Goal: Obtain resource: Obtain resource

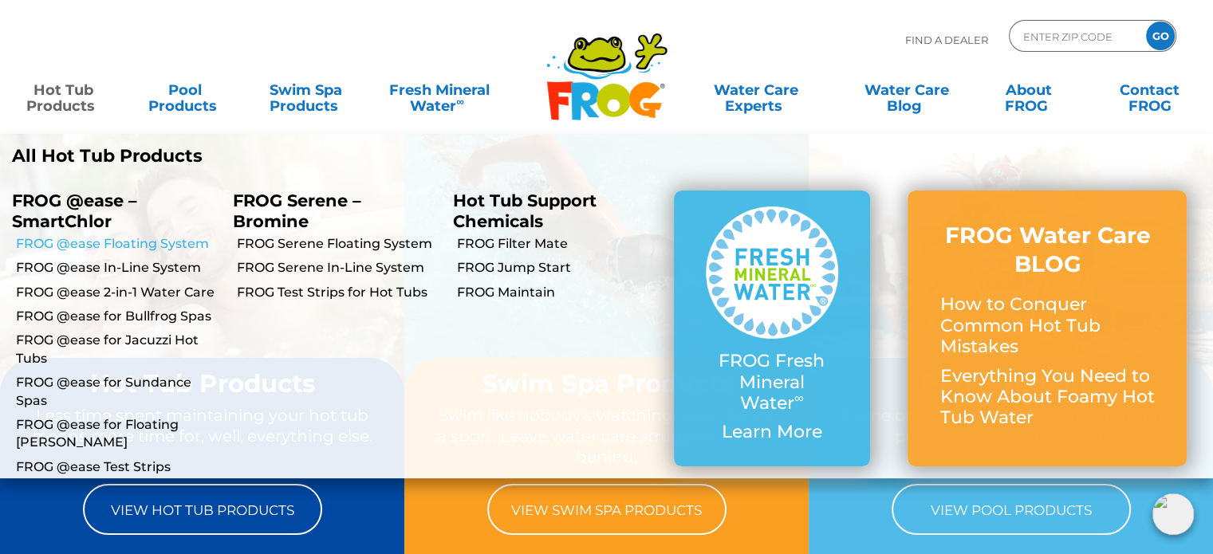
click at [179, 242] on link "FROG @ease Floating System" at bounding box center [118, 244] width 205 height 18
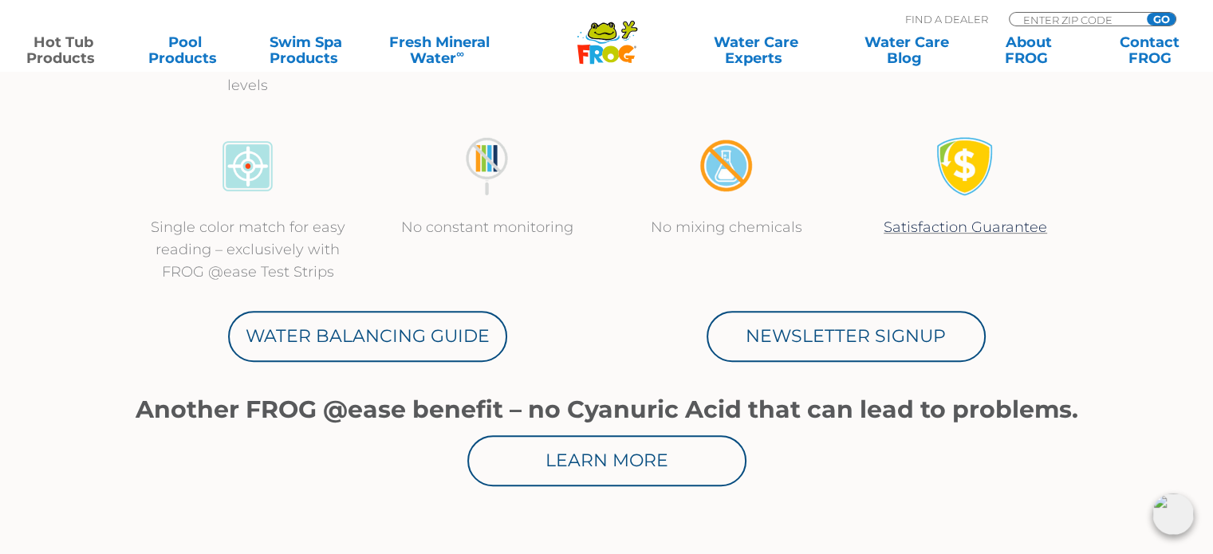
scroll to position [797, 0]
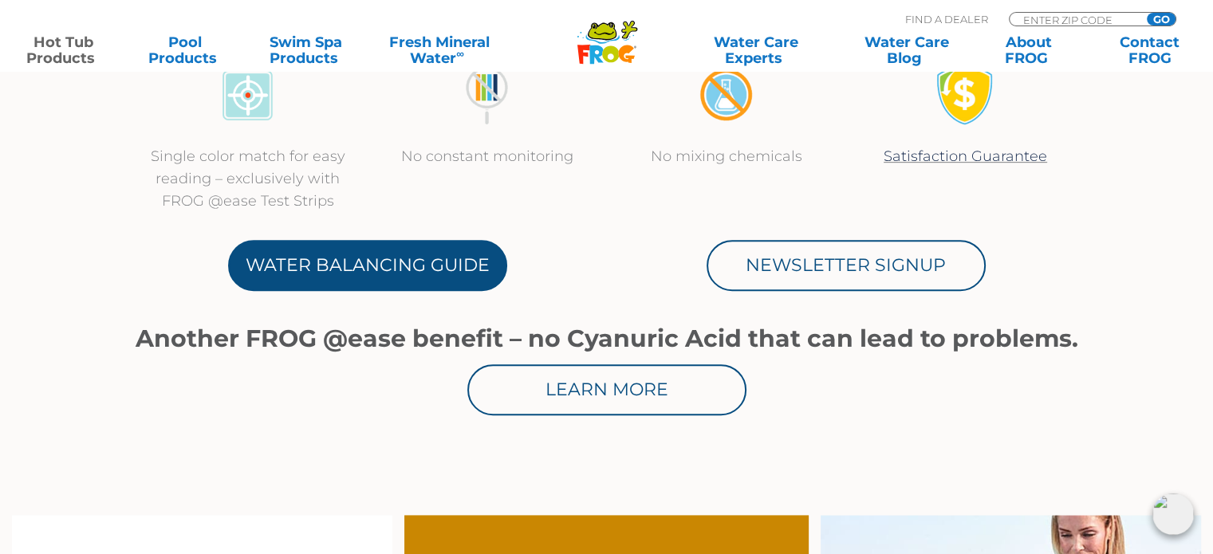
click at [431, 278] on link "Water Balancing Guide" at bounding box center [367, 265] width 279 height 51
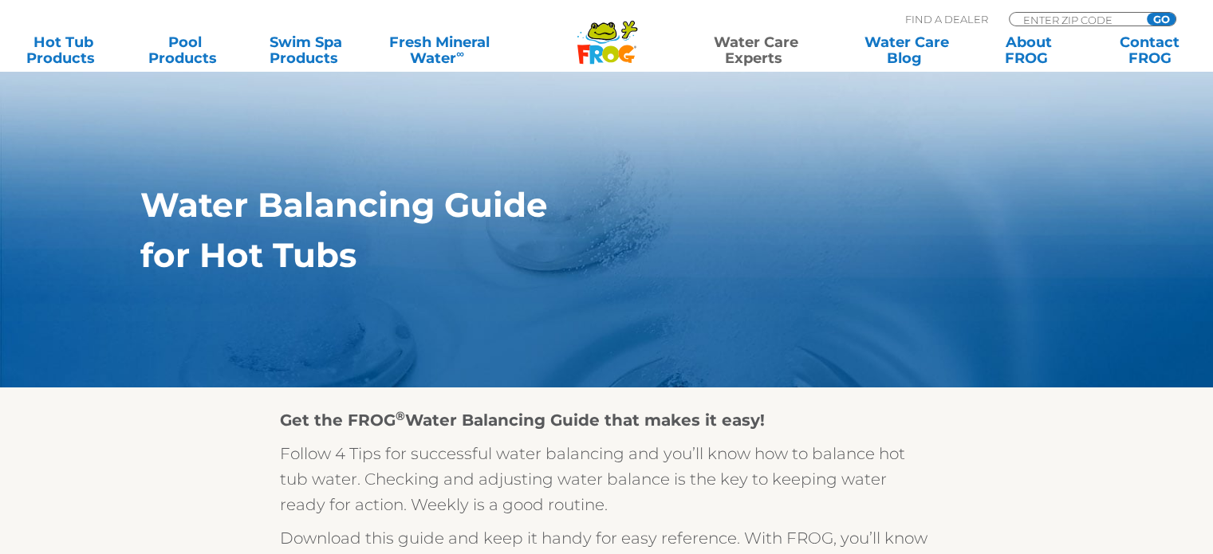
scroll to position [319, 0]
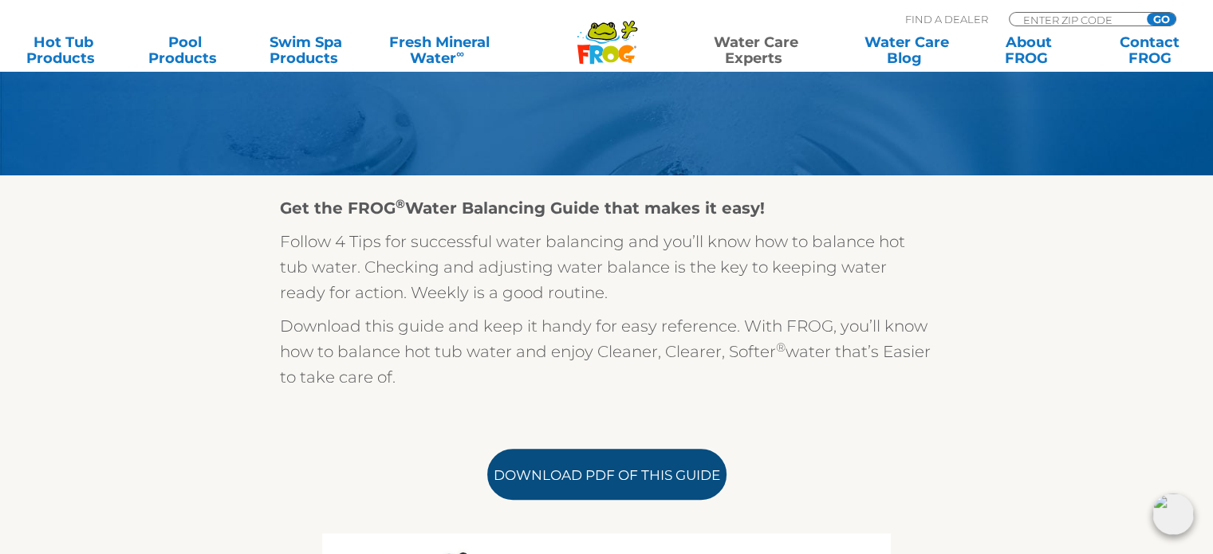
click at [660, 471] on link "Download PDF of this Guide" at bounding box center [606, 474] width 239 height 51
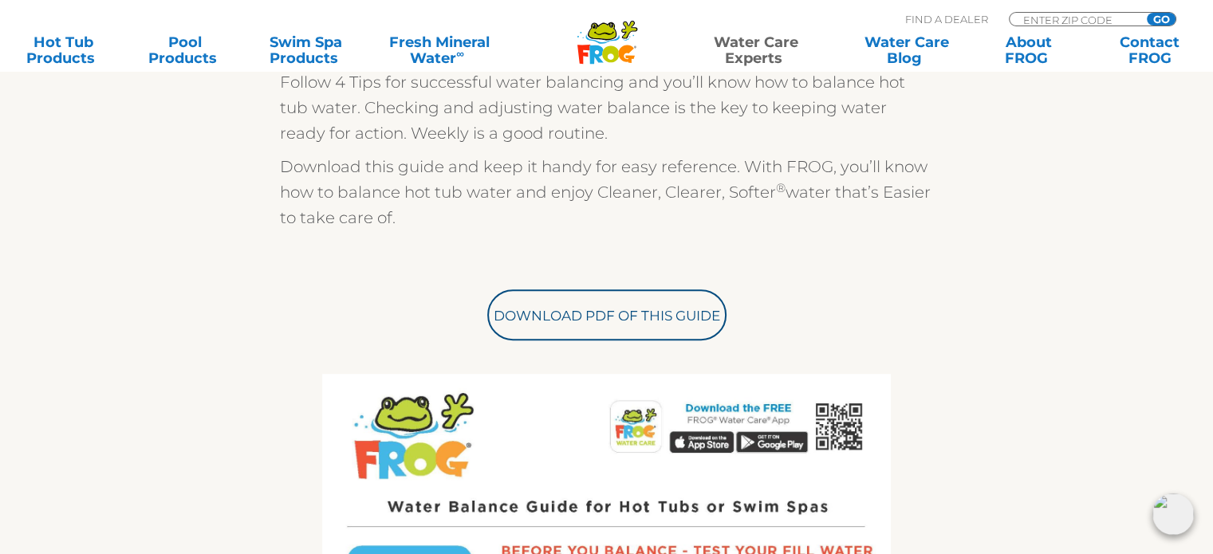
scroll to position [0, 0]
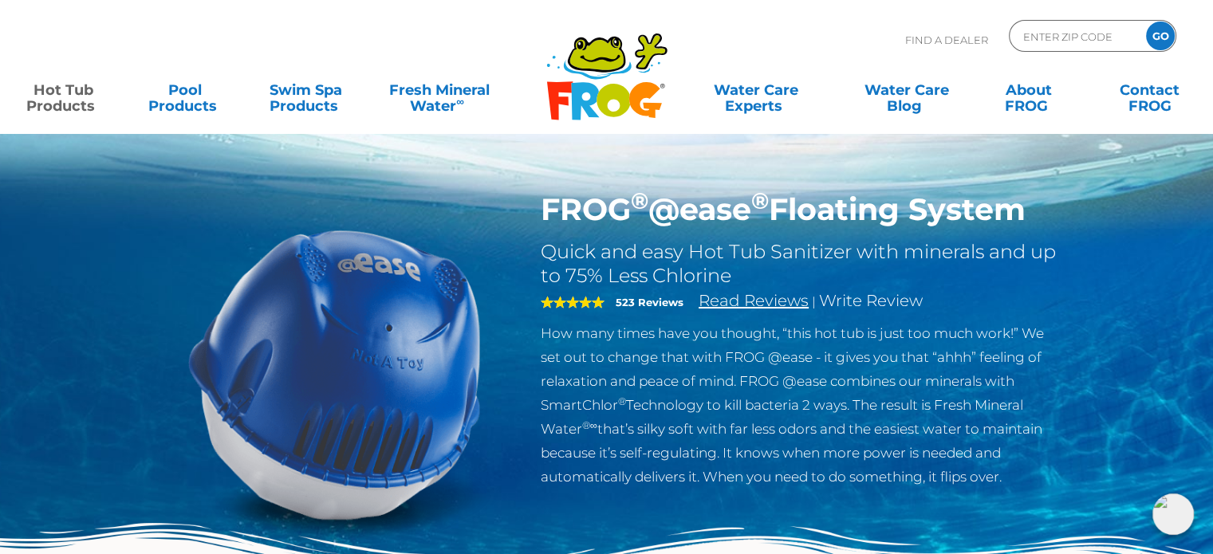
click at [747, 294] on link "Read Reviews" at bounding box center [754, 300] width 110 height 19
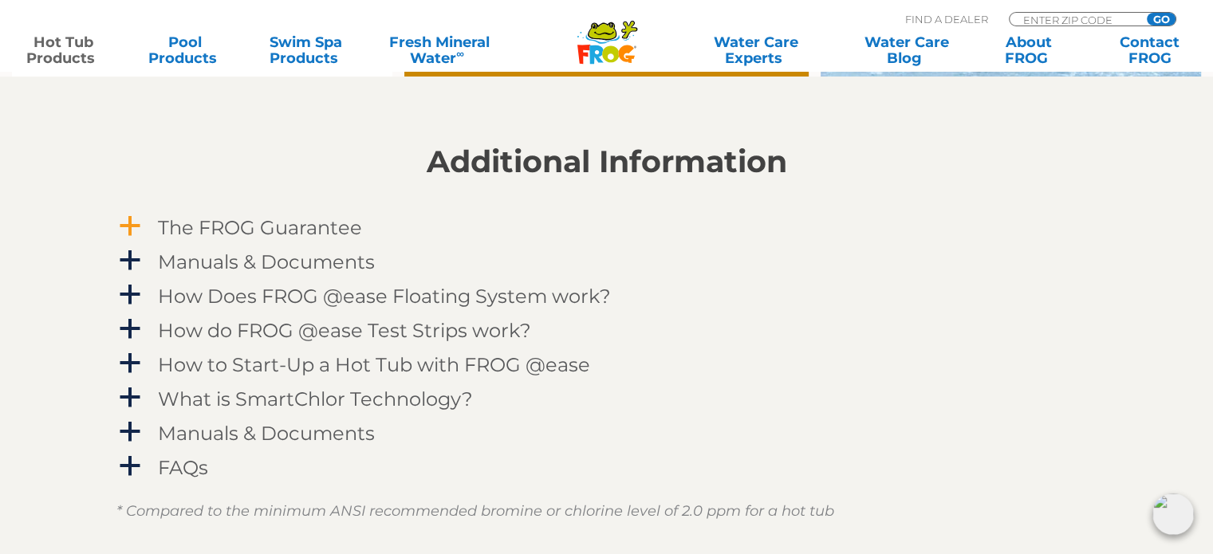
scroll to position [1512, 0]
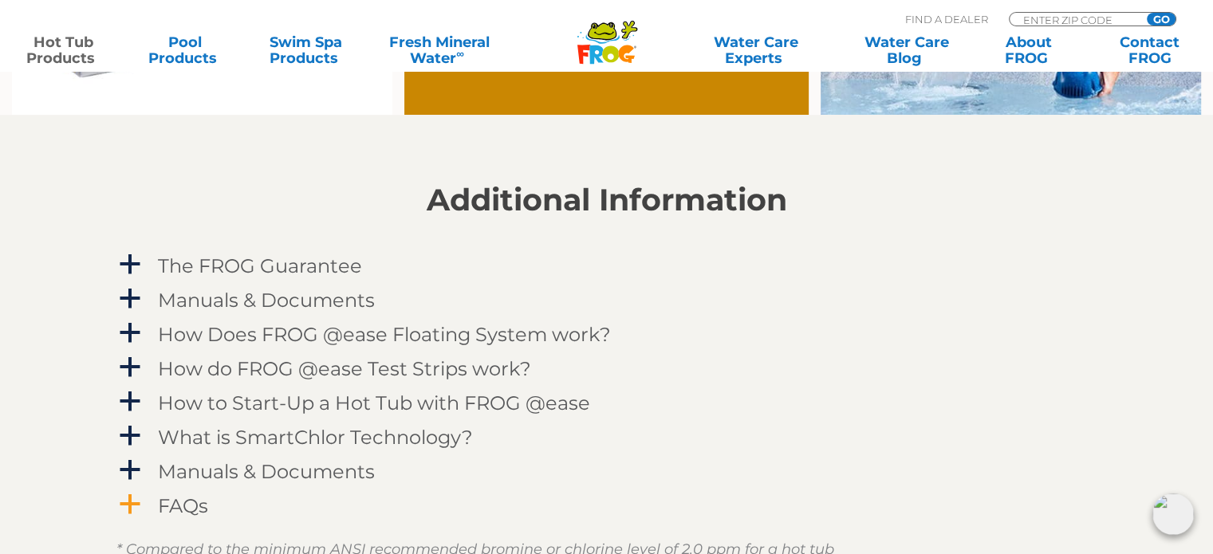
click at [210, 506] on div "FAQs" at bounding box center [571, 506] width 834 height 30
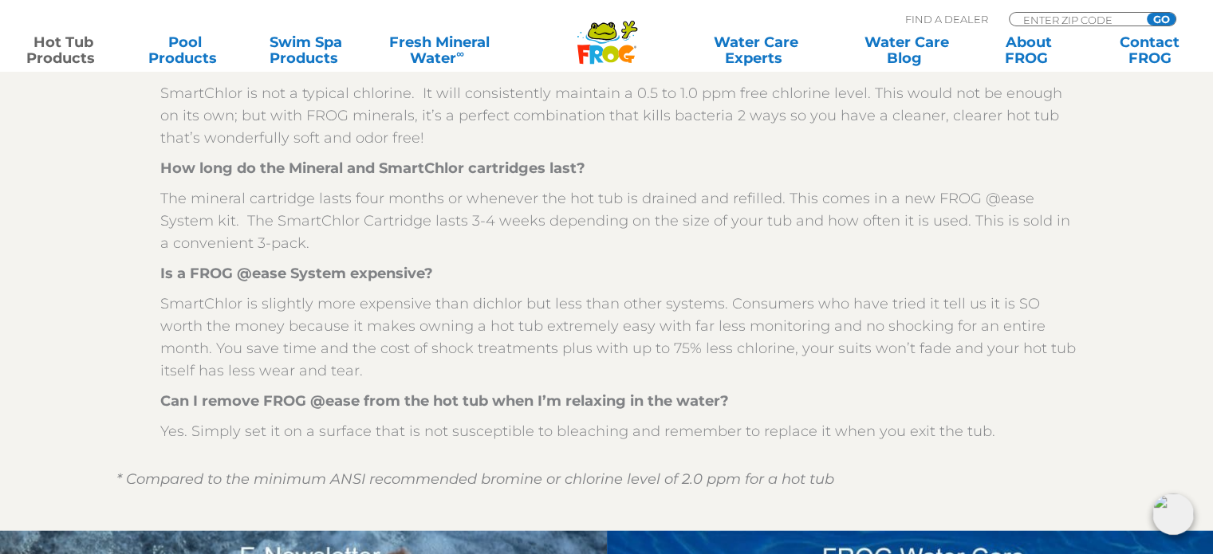
scroll to position [1672, 0]
